Goal: Task Accomplishment & Management: Use online tool/utility

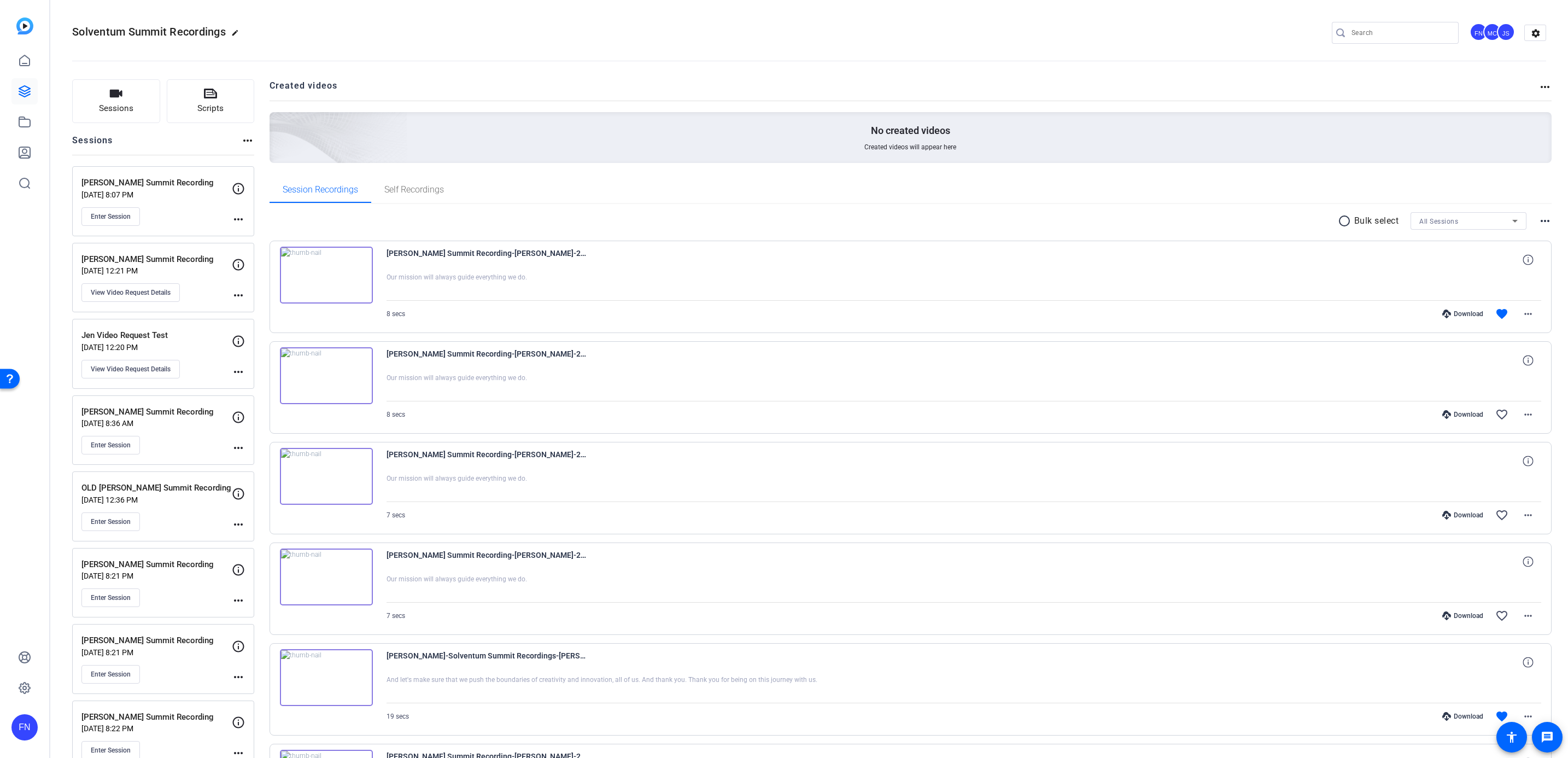
click at [45, 56] on div "FN" at bounding box center [24, 379] width 49 height 758
click at [31, 63] on link at bounding box center [24, 60] width 26 height 26
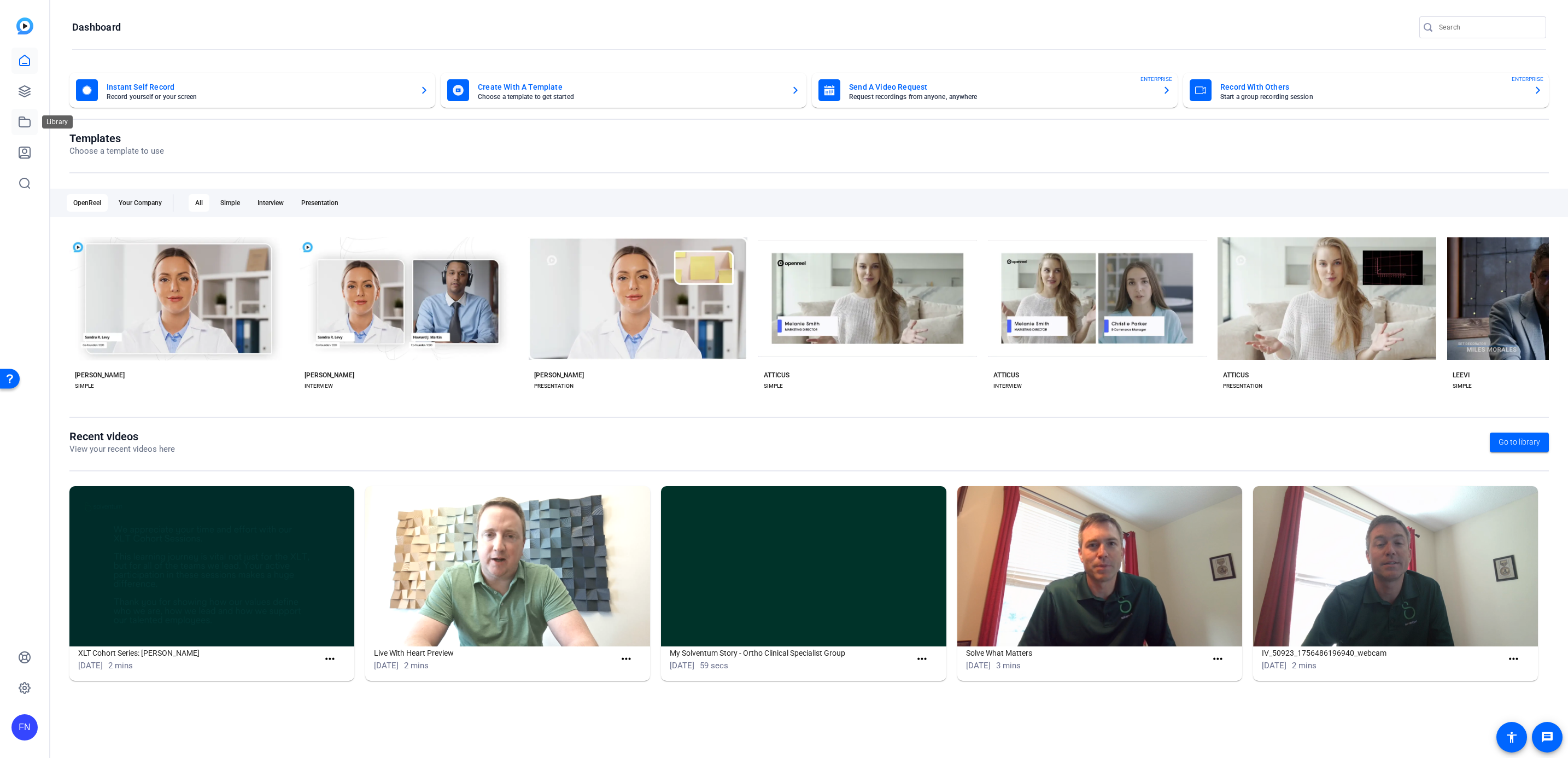
click at [16, 118] on link at bounding box center [24, 122] width 26 height 26
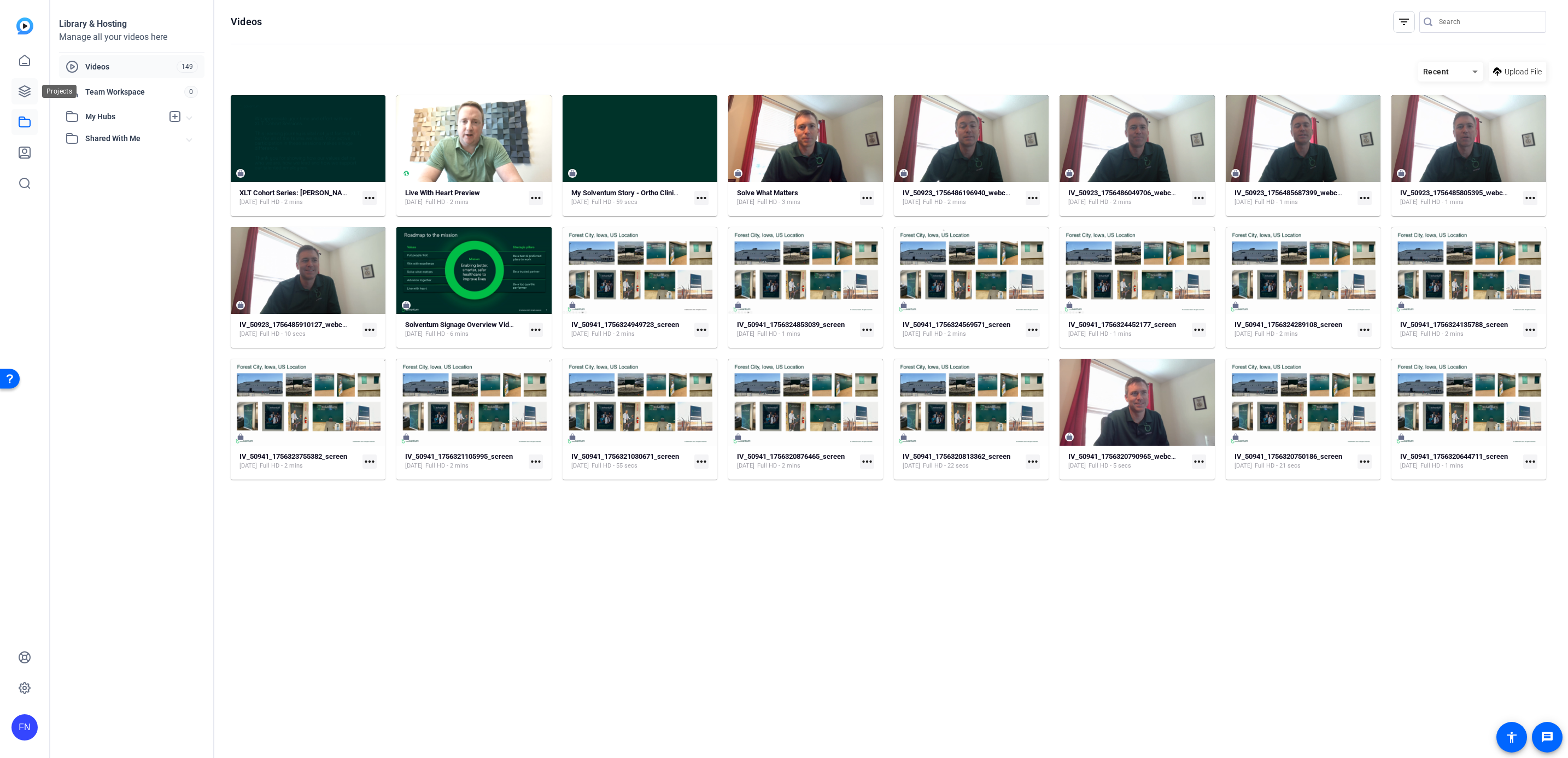
click at [26, 89] on icon at bounding box center [24, 91] width 13 height 13
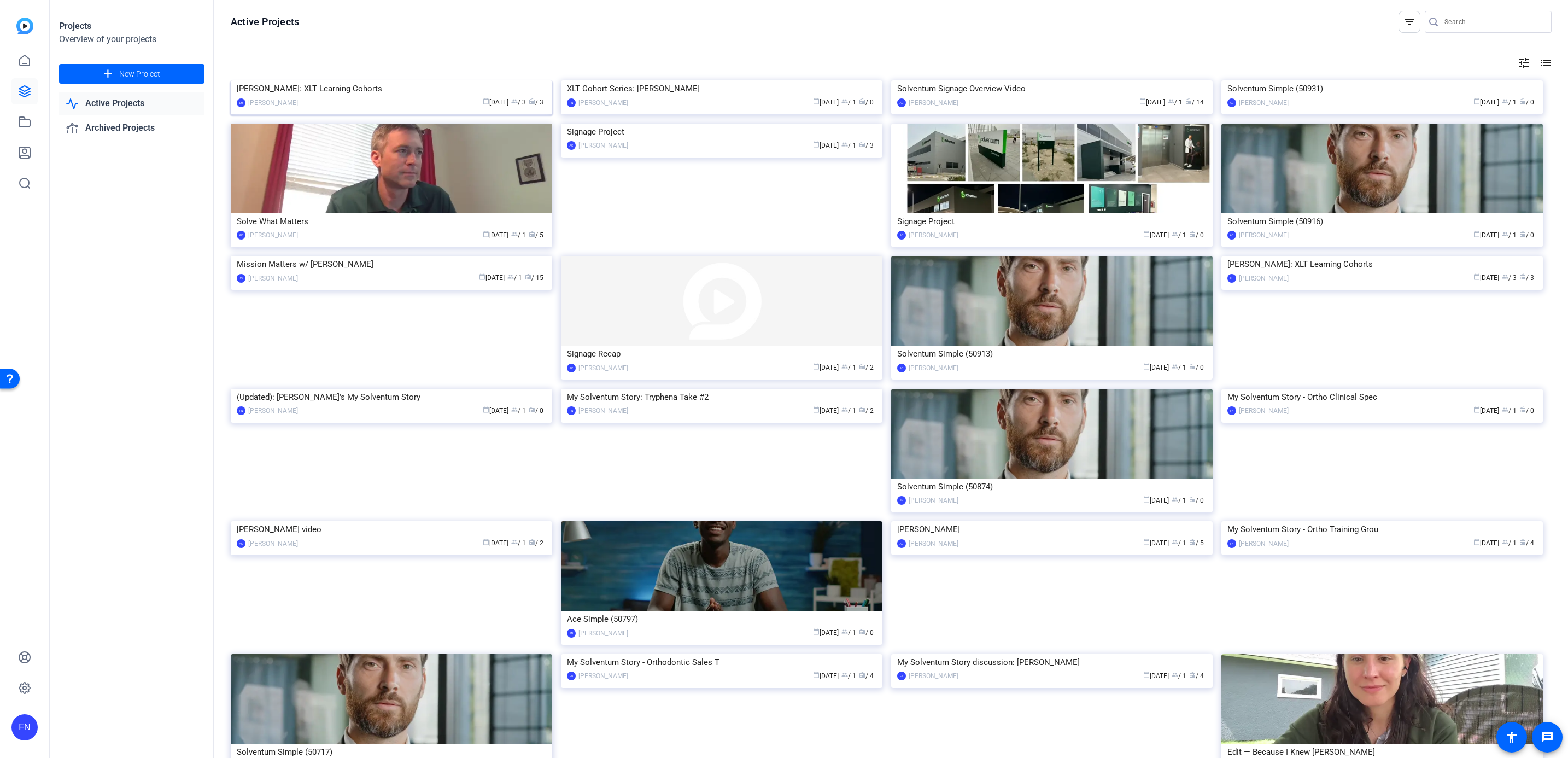
click at [315, 97] on div "[PERSON_NAME]: XLT Learning Cohorts" at bounding box center [391, 88] width 310 height 16
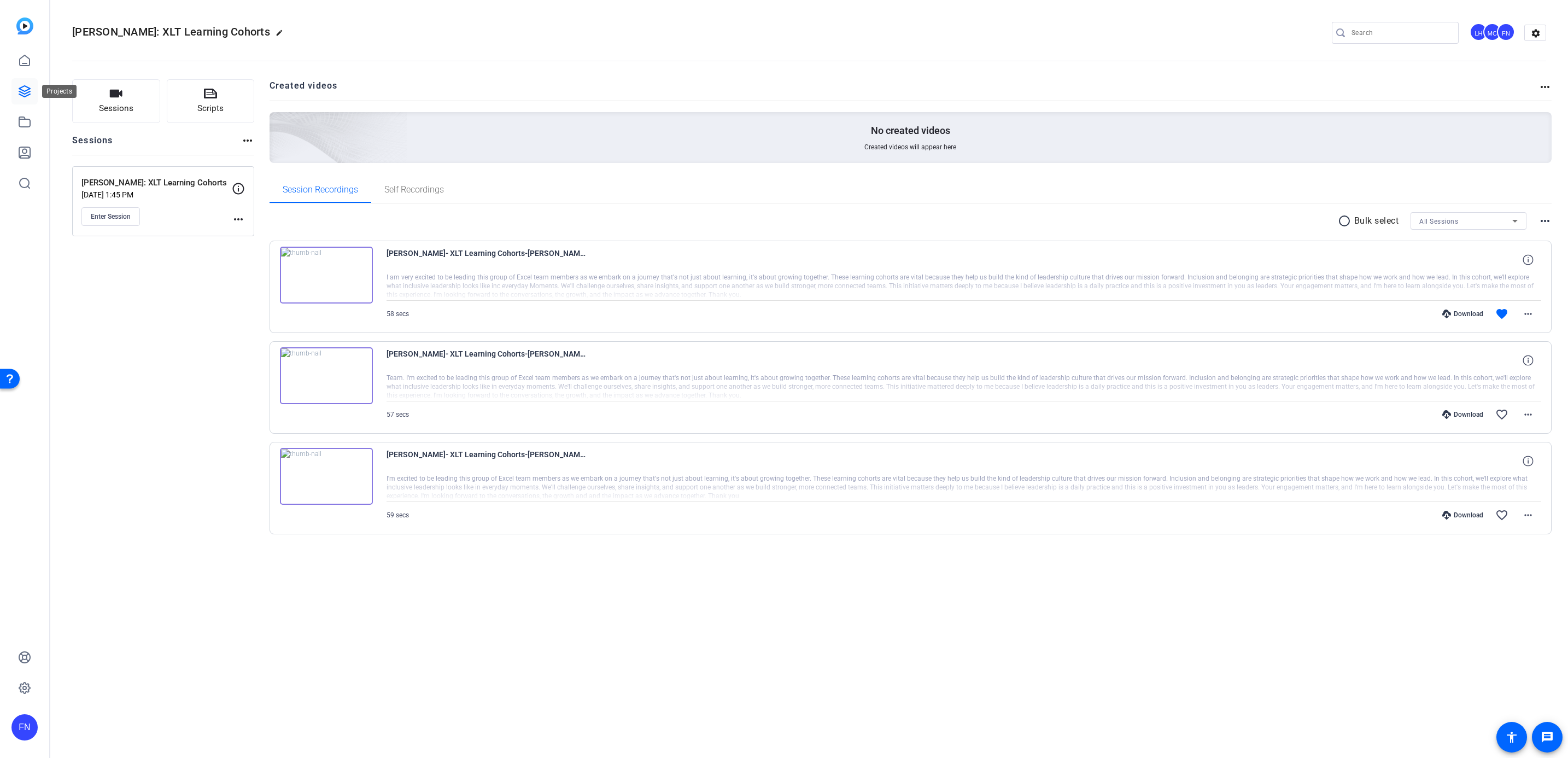
click at [17, 93] on link at bounding box center [24, 92] width 26 height 26
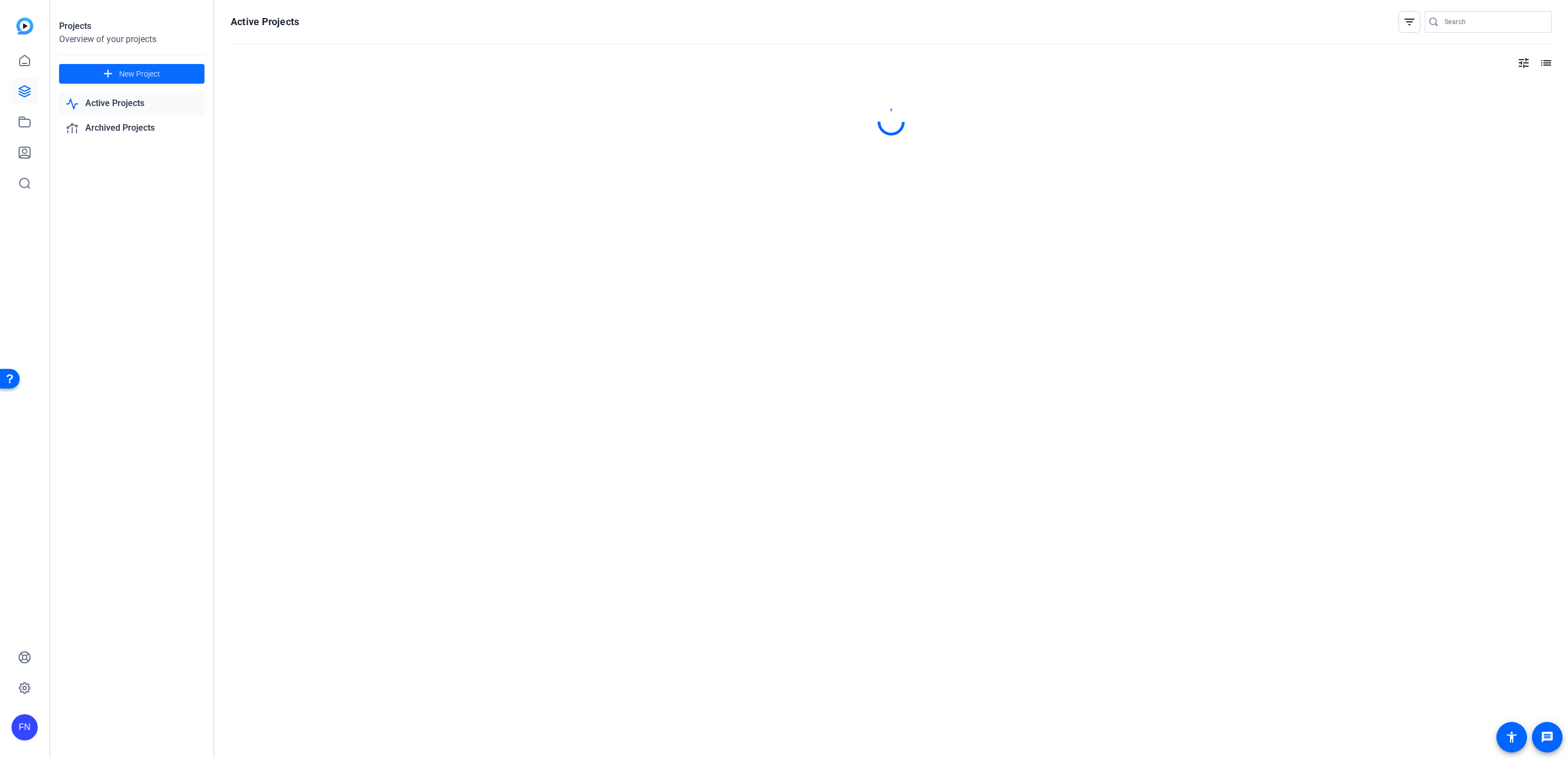
click at [193, 73] on span at bounding box center [131, 73] width 146 height 26
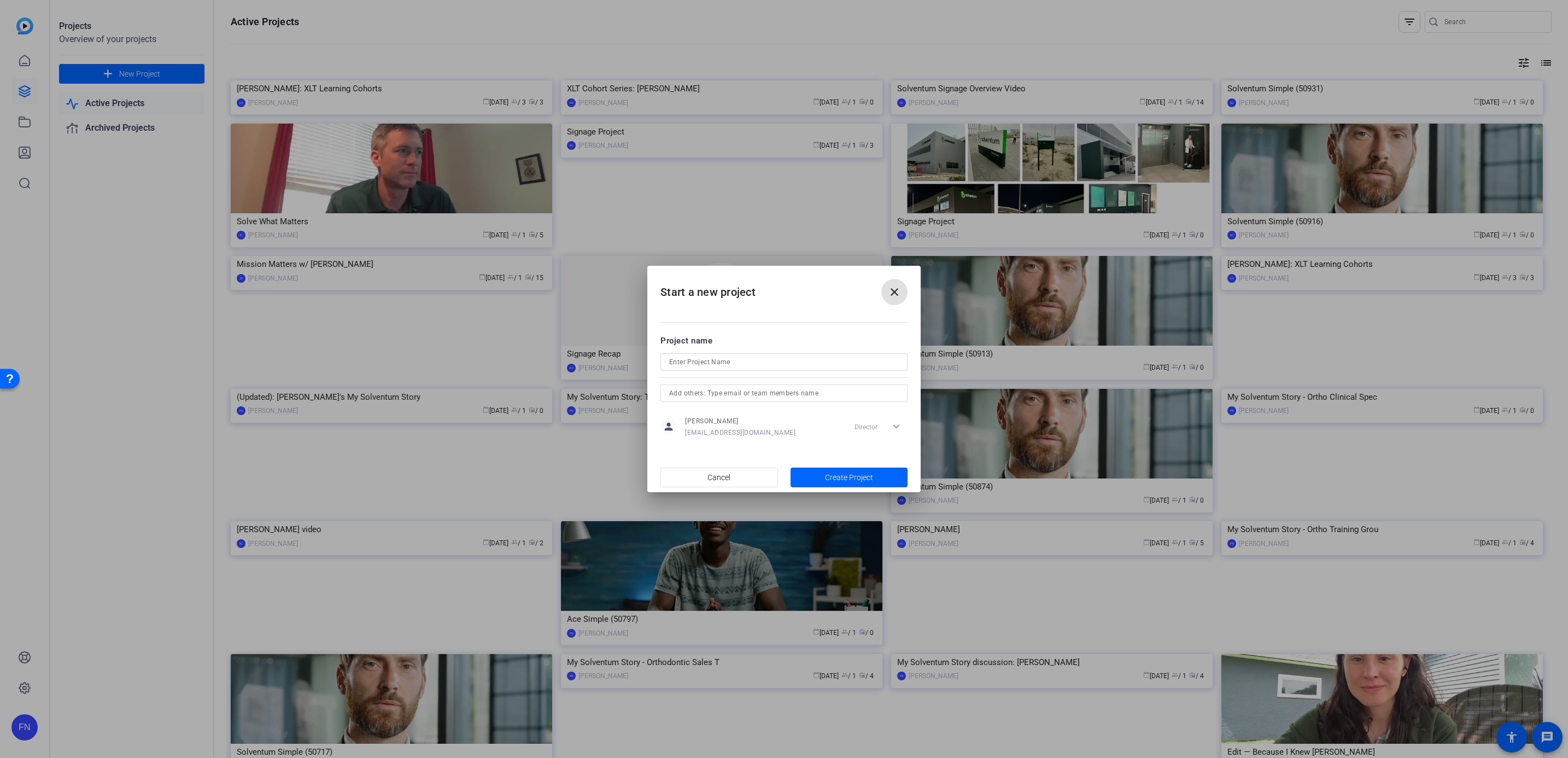
click at [888, 287] on mat-icon "close" at bounding box center [894, 292] width 13 height 13
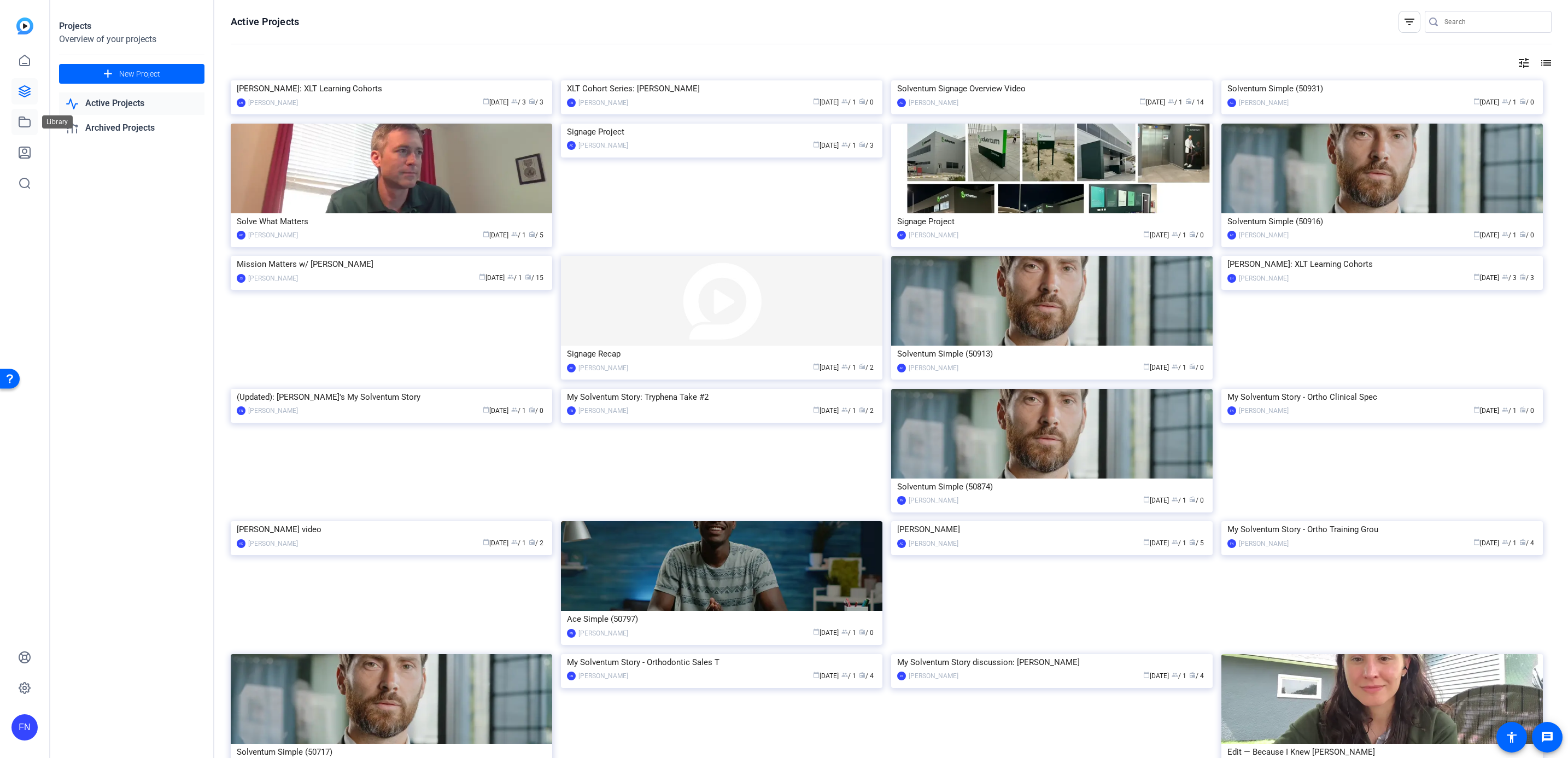
click at [23, 118] on icon at bounding box center [24, 122] width 13 height 13
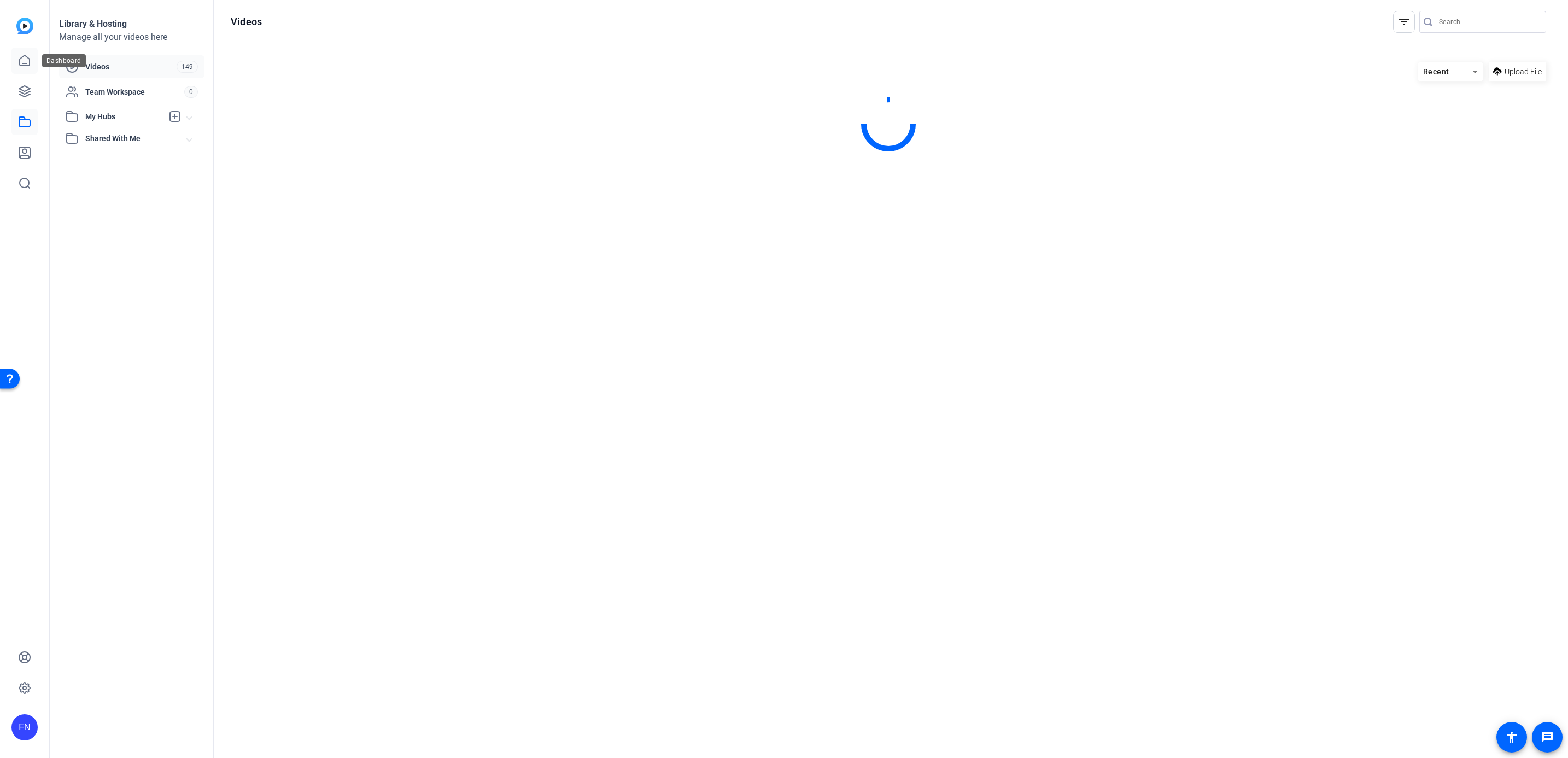
click at [27, 54] on icon at bounding box center [24, 60] width 13 height 13
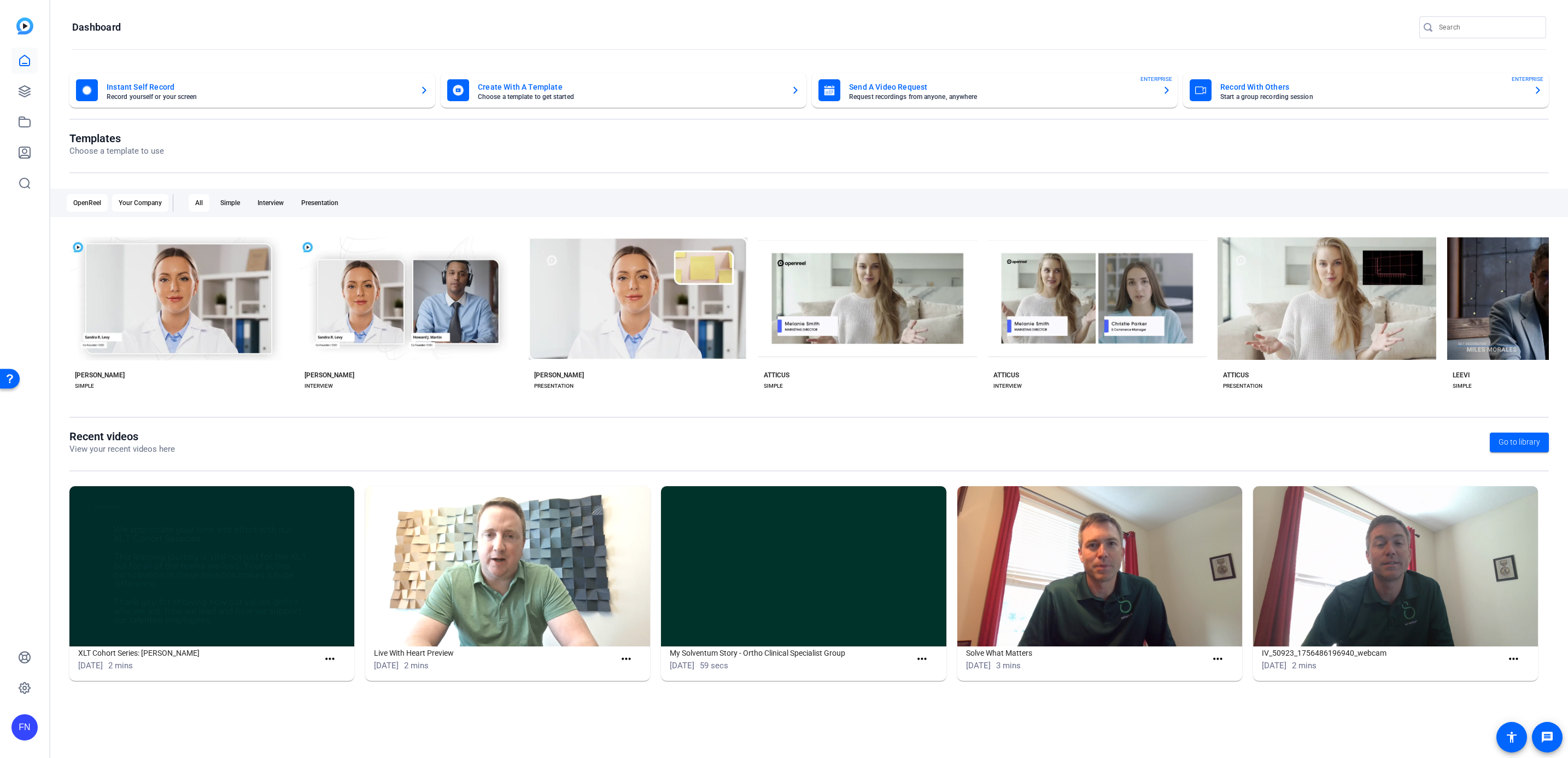
click at [151, 204] on div "Your Company" at bounding box center [140, 203] width 56 height 17
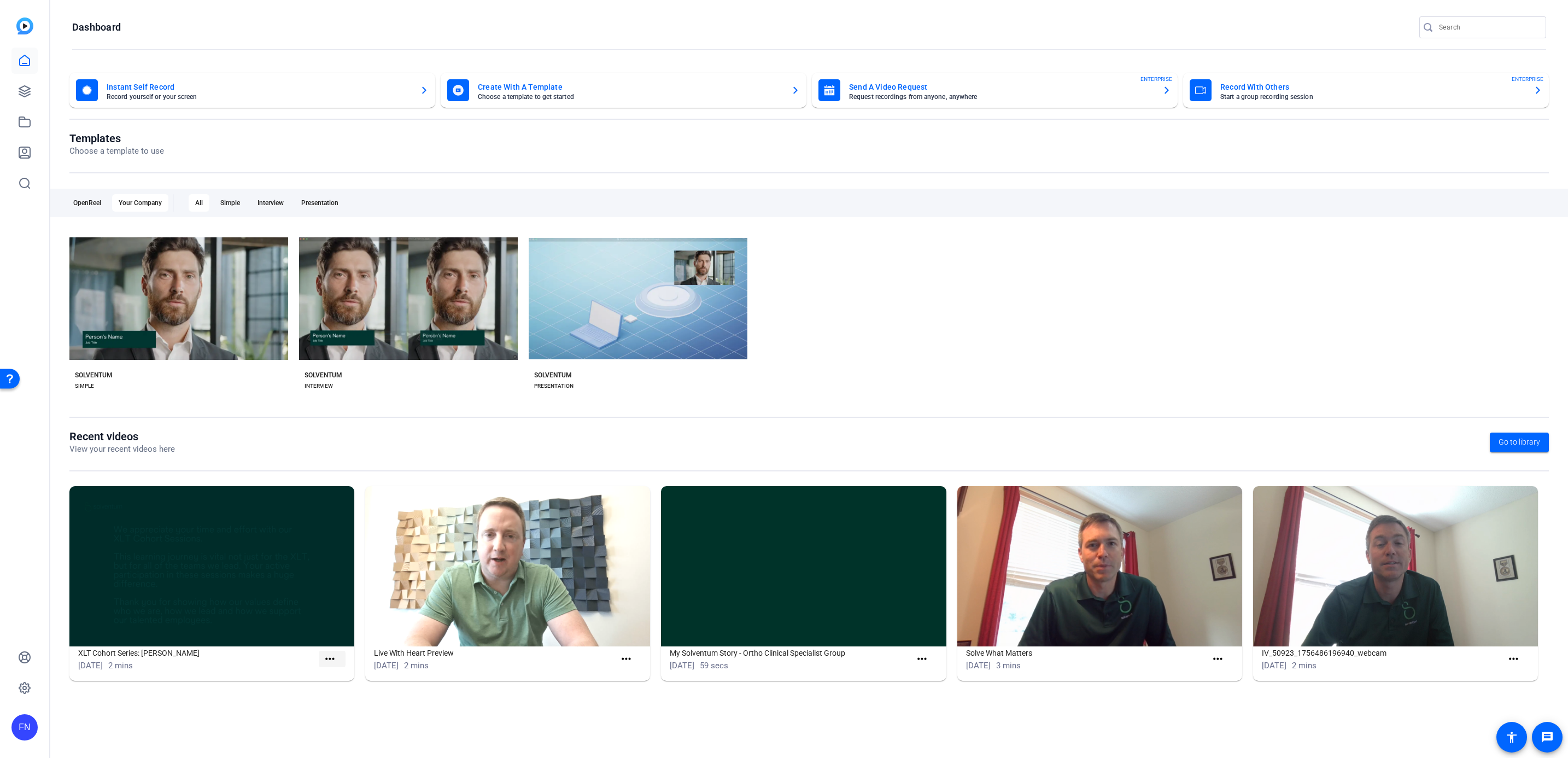
click at [333, 660] on mat-icon "more_horiz" at bounding box center [330, 660] width 14 height 14
click at [261, 594] on div at bounding box center [784, 379] width 1568 height 758
click at [182, 654] on h1 "XLT Cohort Series: [PERSON_NAME]" at bounding box center [198, 653] width 241 height 13
click at [298, 570] on img at bounding box center [211, 566] width 285 height 161
click at [316, 641] on img at bounding box center [211, 566] width 285 height 161
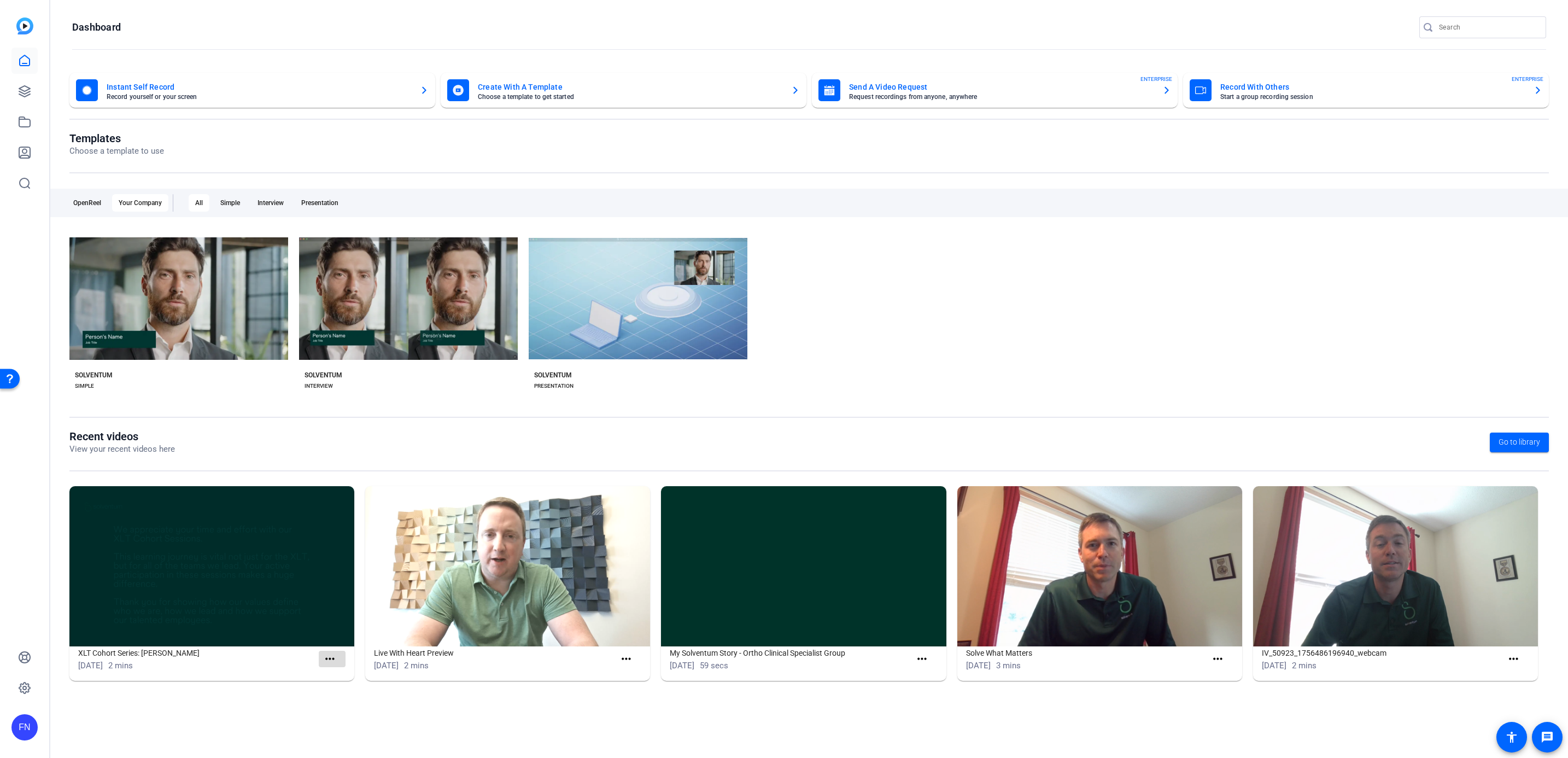
click at [324, 650] on span at bounding box center [331, 659] width 27 height 26
click at [332, 661] on mat-icon "more_horiz" at bounding box center [330, 660] width 14 height 14
click at [343, 673] on span "View" at bounding box center [354, 675] width 44 height 13
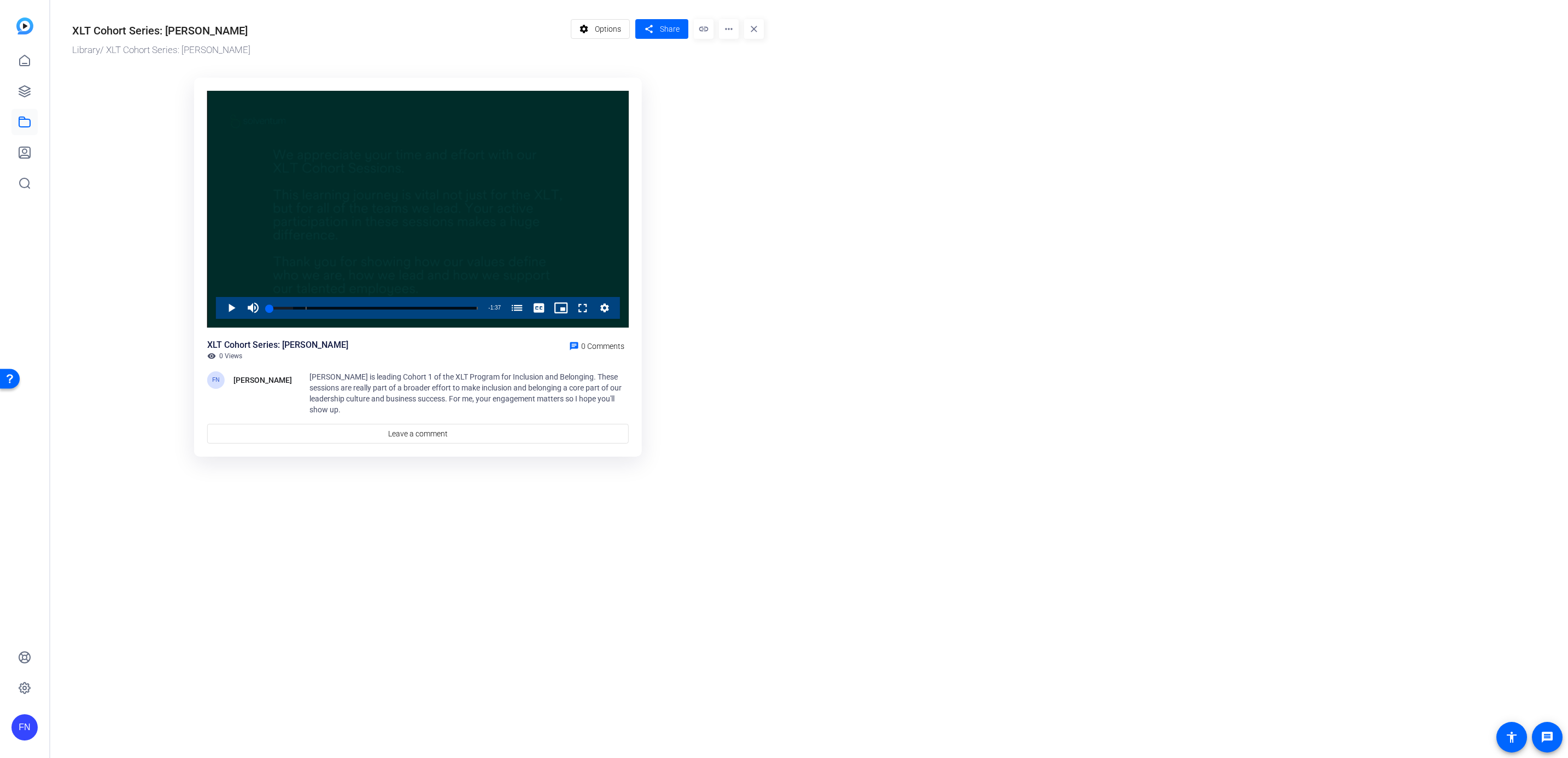
click at [728, 35] on mat-icon "more_horiz" at bounding box center [728, 28] width 20 height 20
click at [581, 25] on div at bounding box center [784, 379] width 1568 height 758
click at [582, 27] on mat-icon "settings" at bounding box center [584, 29] width 14 height 21
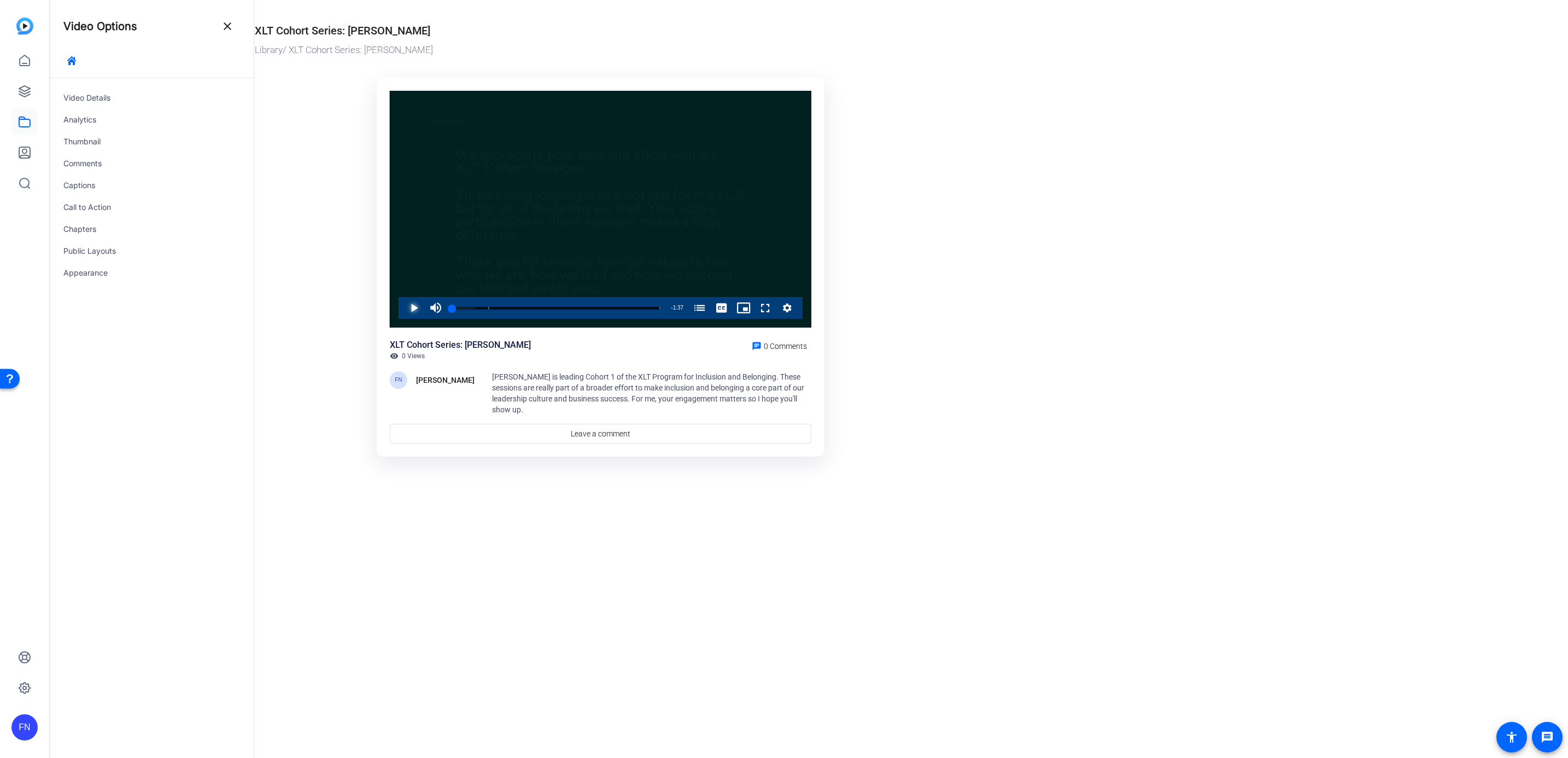
click at [403, 310] on span "Video Player" at bounding box center [403, 307] width 0 height 22
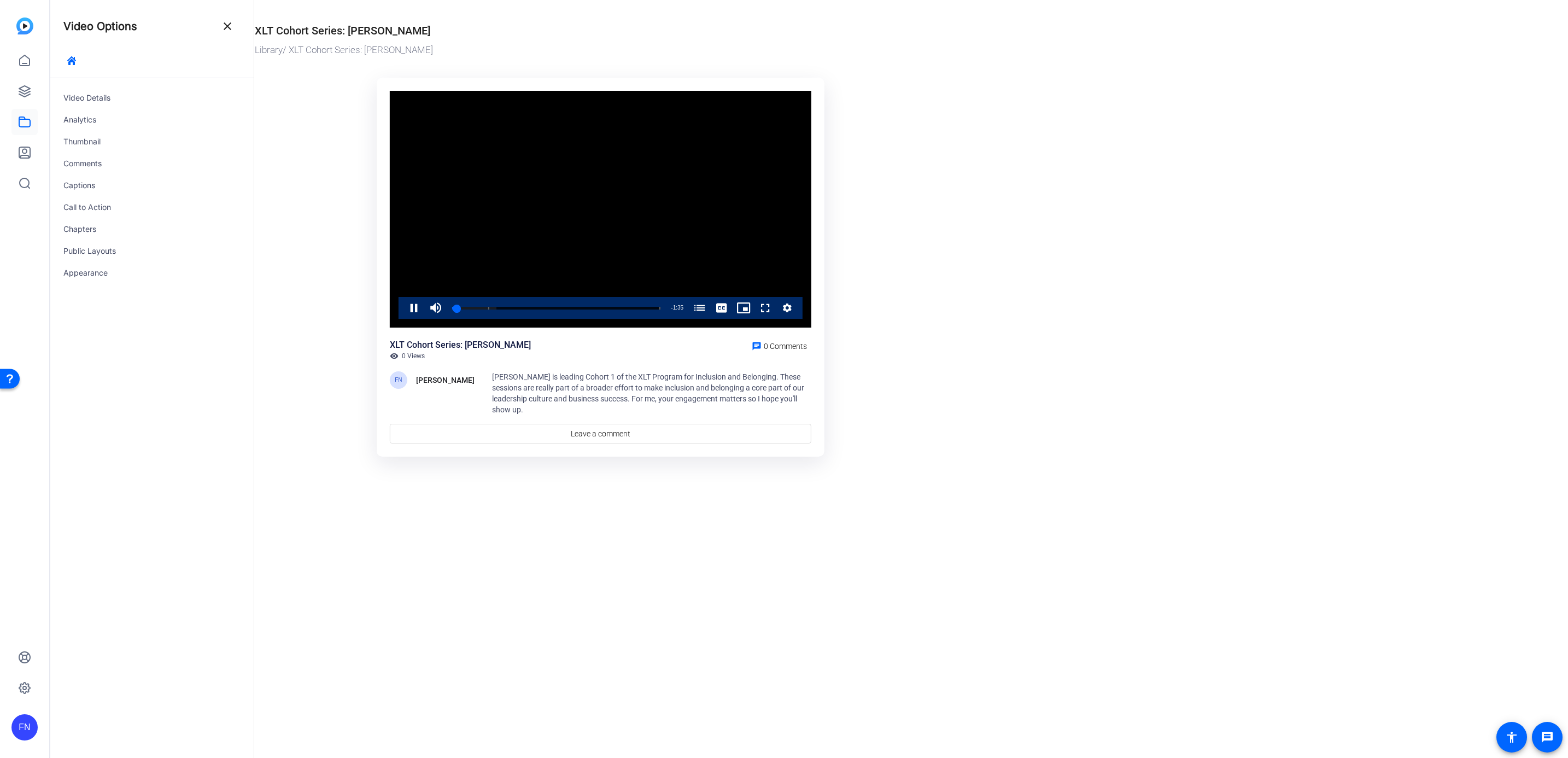
click at [931, 356] on ktd-grid "Video Player is loading. Play Video Pause Mute Current Time 0:02 / Duration 1:3…" at bounding box center [600, 268] width 691 height 394
click at [231, 22] on mat-icon "close" at bounding box center [227, 26] width 13 height 13
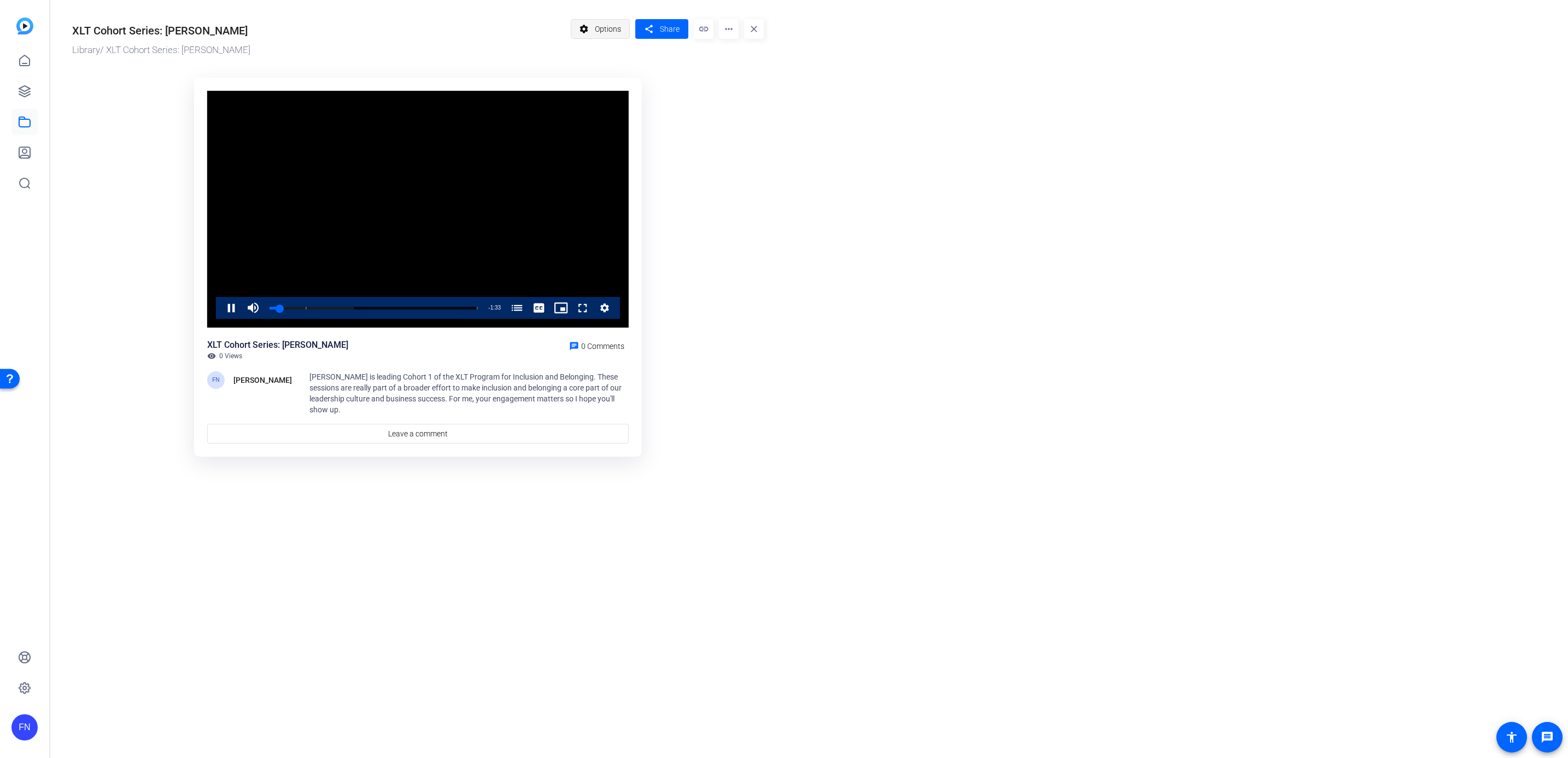
click at [608, 35] on span "Options" at bounding box center [608, 29] width 26 height 21
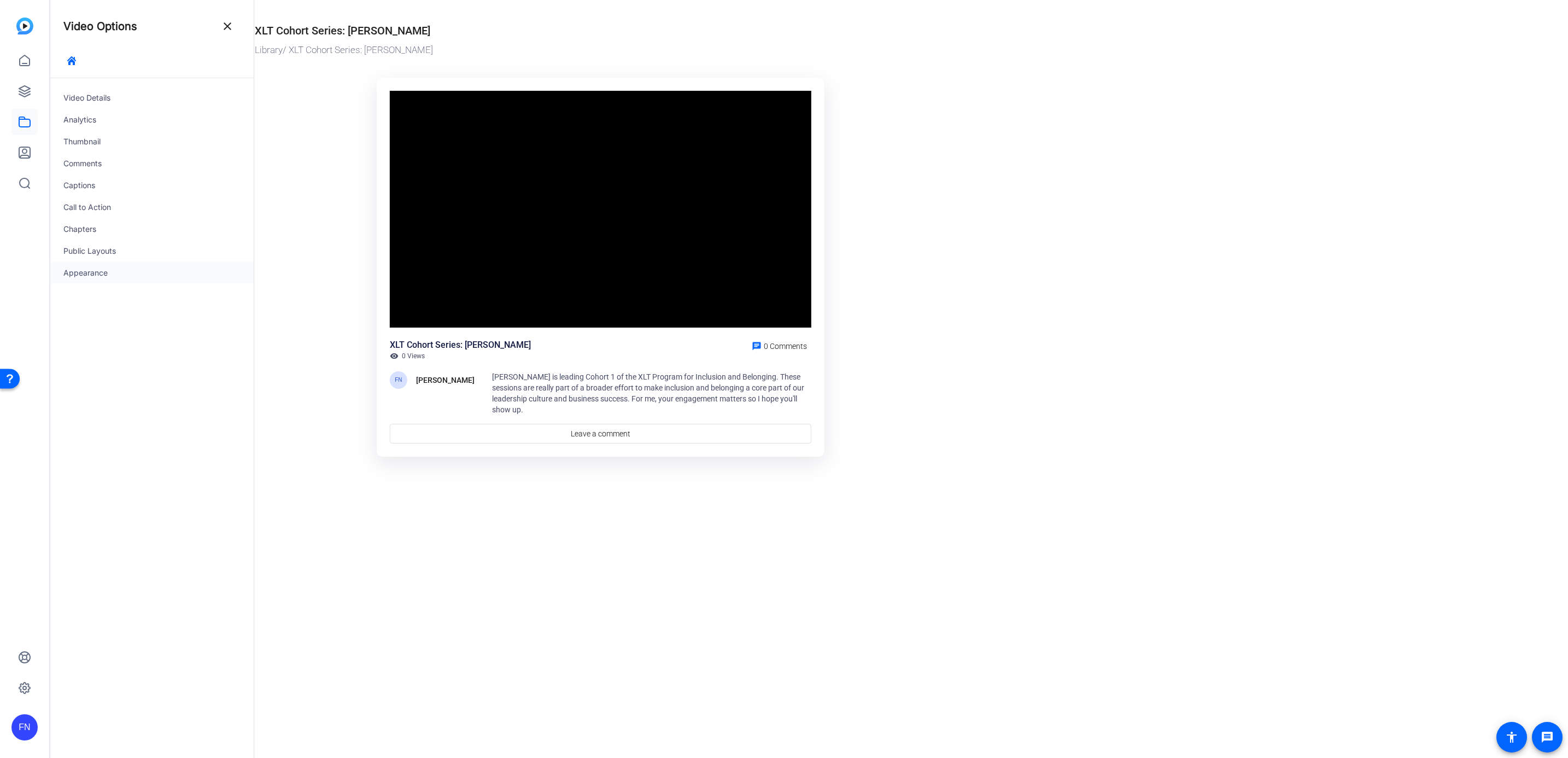
click at [99, 272] on div "Appearance" at bounding box center [152, 272] width 204 height 22
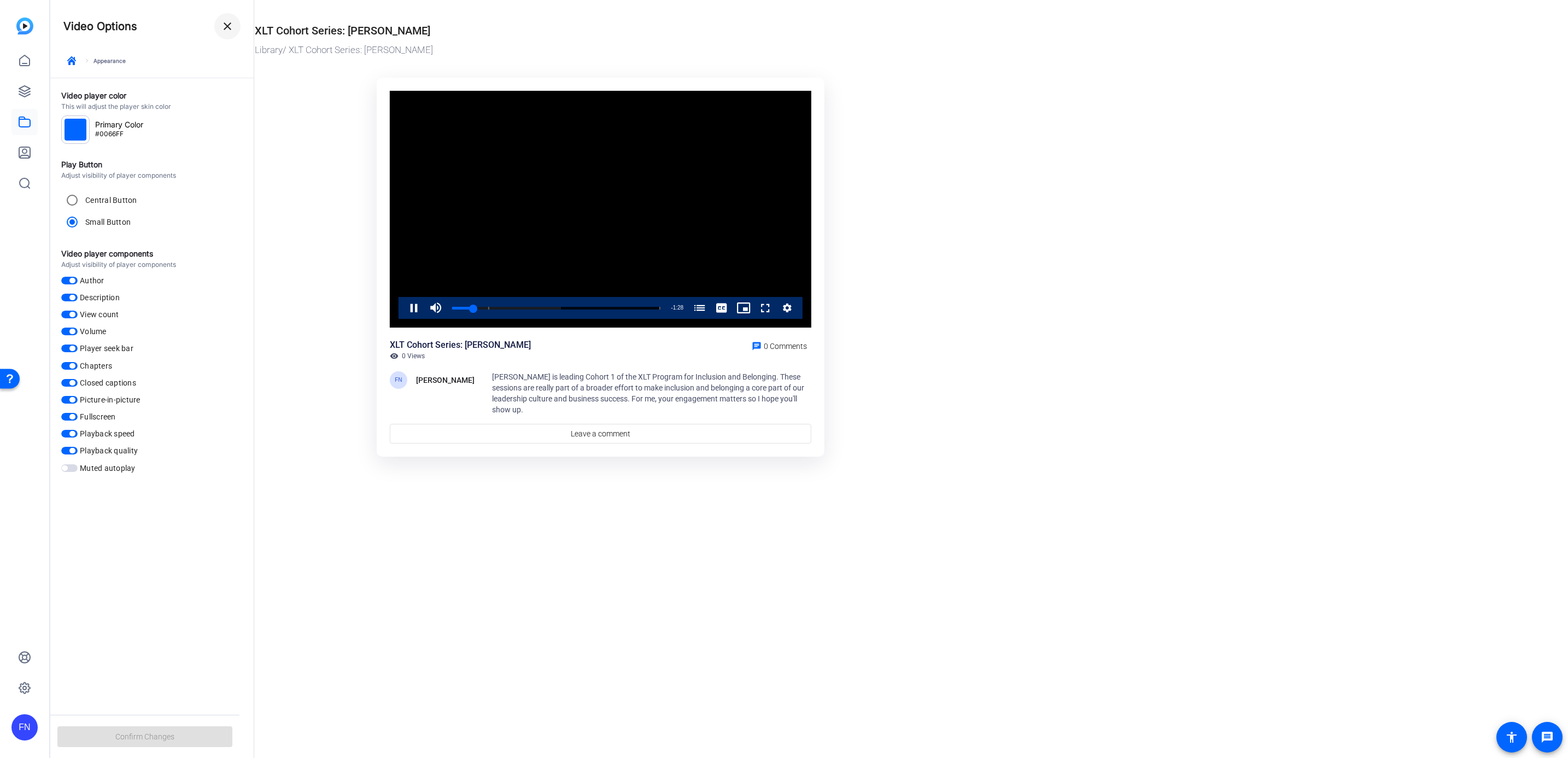
click at [224, 33] on span at bounding box center [227, 26] width 26 height 26
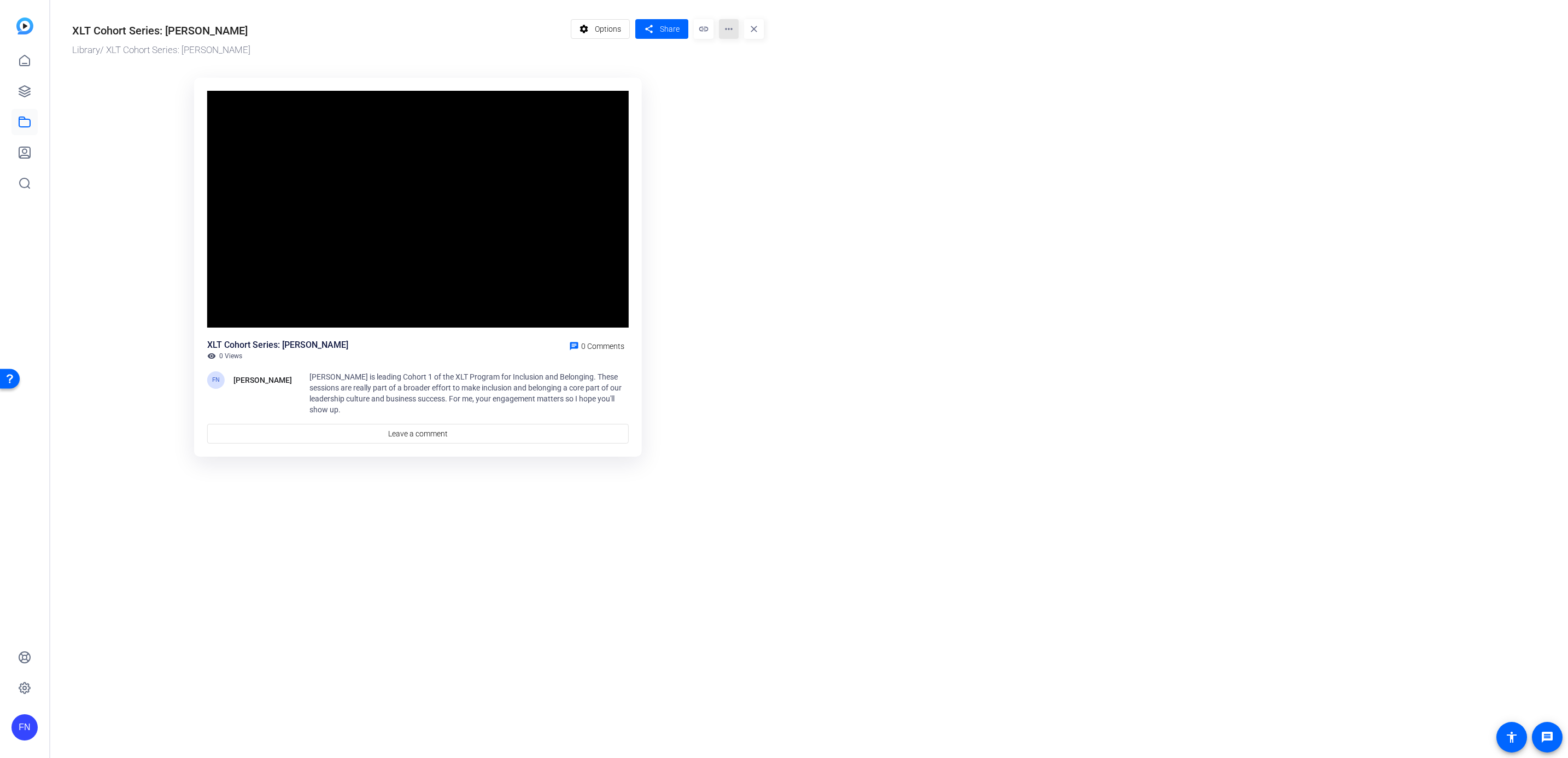
click at [727, 35] on mat-icon "more_horiz" at bounding box center [728, 28] width 20 height 20
click at [734, 61] on span "Edit in Creator" at bounding box center [750, 61] width 46 height 13
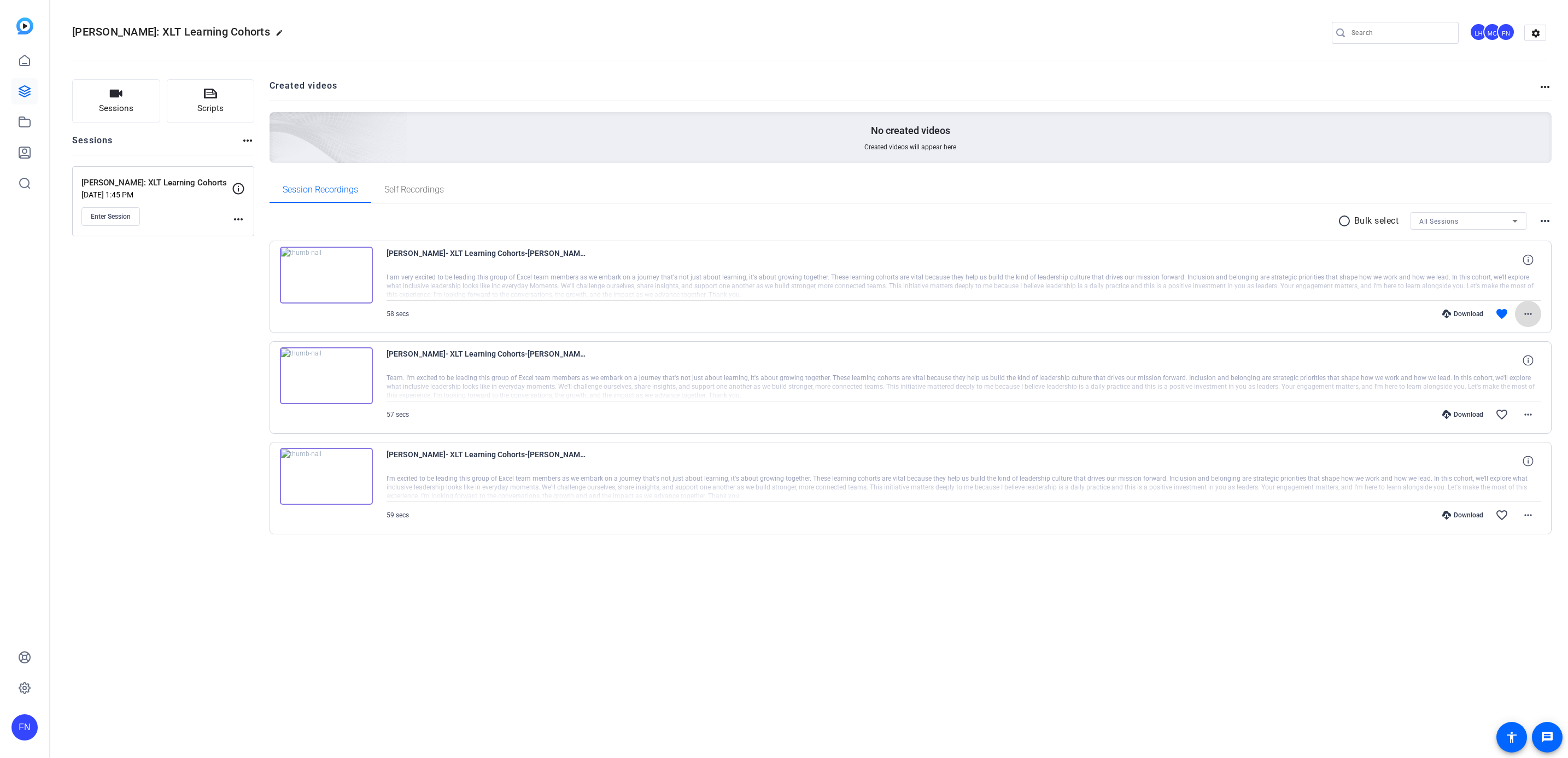
click at [1540, 319] on span at bounding box center [1527, 313] width 26 height 26
click at [1400, 282] on div at bounding box center [784, 379] width 1568 height 758
drag, startPoint x: 356, startPoint y: 264, endPoint x: 329, endPoint y: 271, distance: 27.9
click at [329, 271] on img at bounding box center [326, 275] width 93 height 57
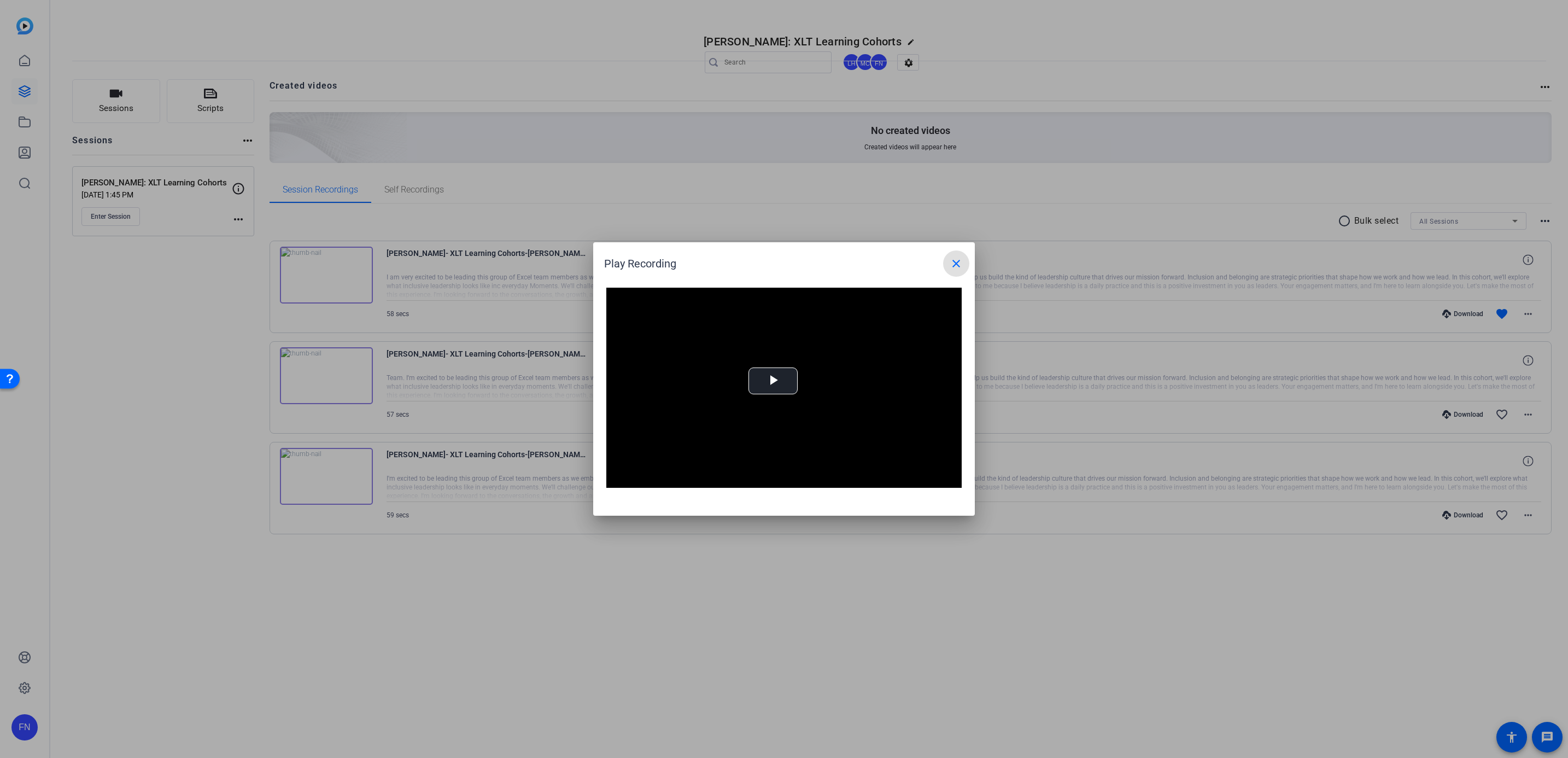
click at [951, 262] on mat-icon "close" at bounding box center [955, 263] width 13 height 13
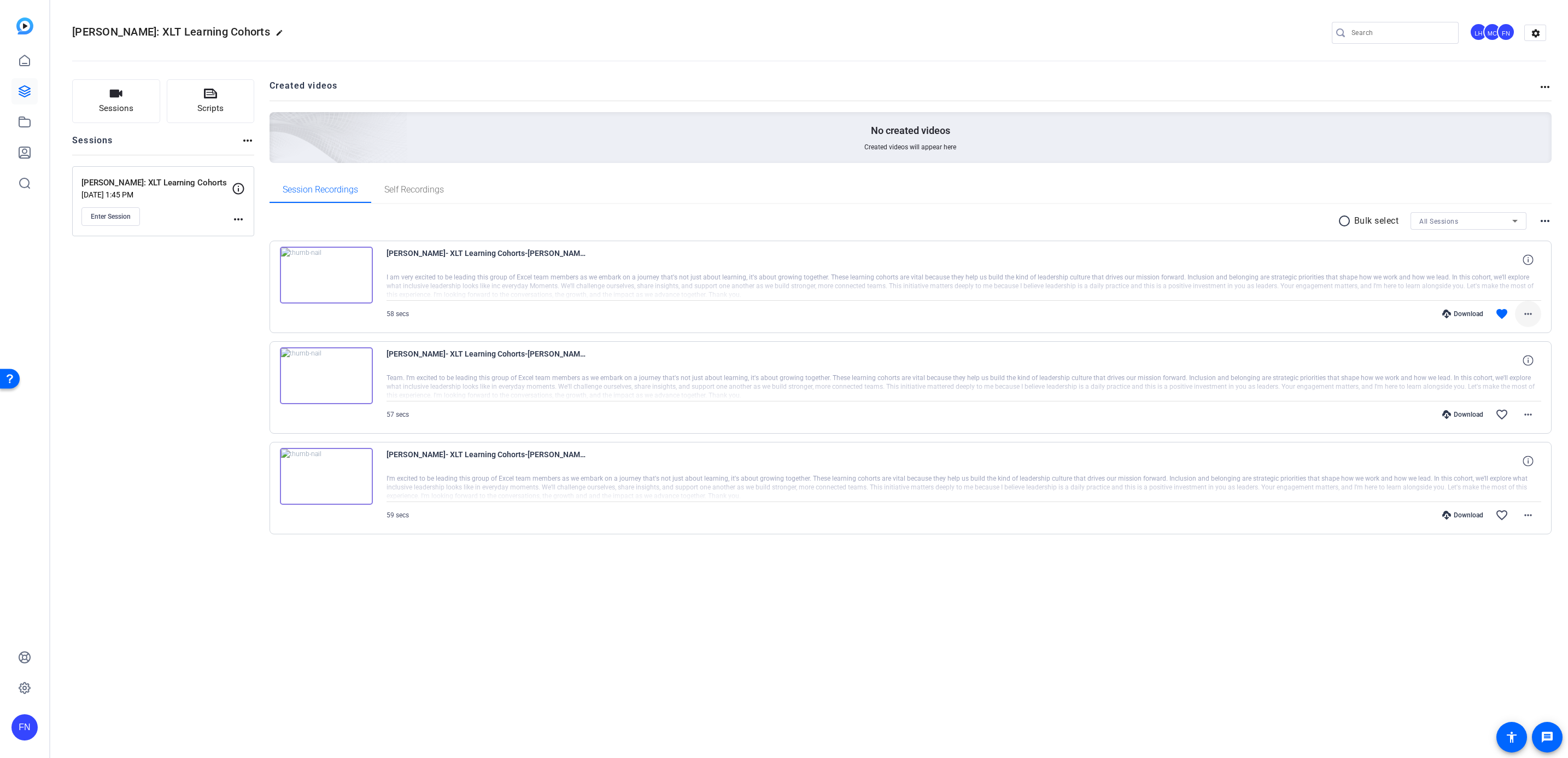
click at [1529, 317] on mat-icon "more_horiz" at bounding box center [1527, 313] width 13 height 13
click at [1525, 258] on div at bounding box center [784, 379] width 1568 height 758
click at [1529, 261] on icon at bounding box center [1527, 260] width 10 height 10
